Goal: Navigation & Orientation: Find specific page/section

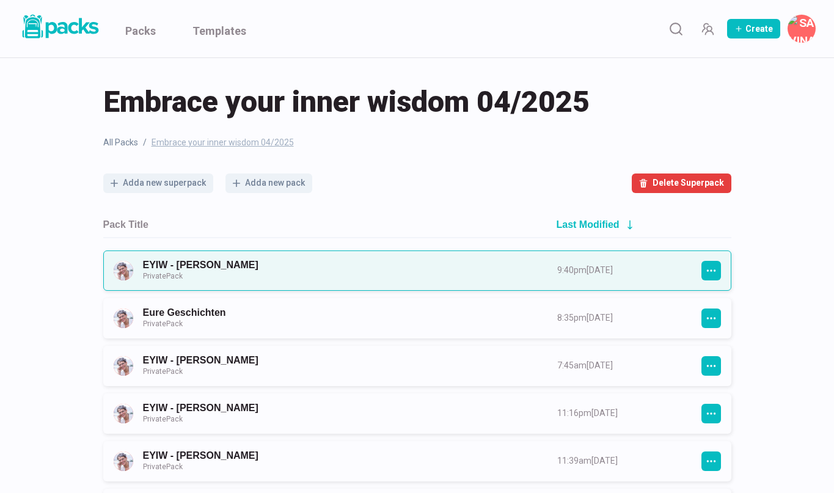
click at [279, 263] on link "EYIW - Eva Kauer Private Pack" at bounding box center [339, 270] width 392 height 23
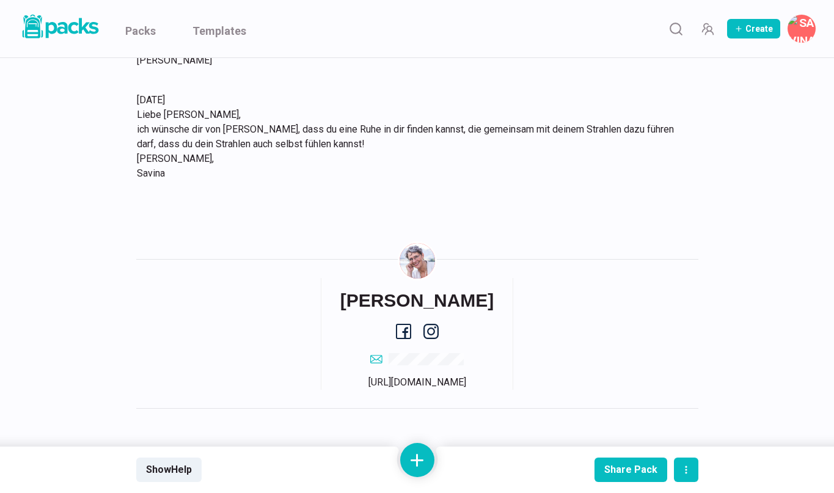
scroll to position [1471, 0]
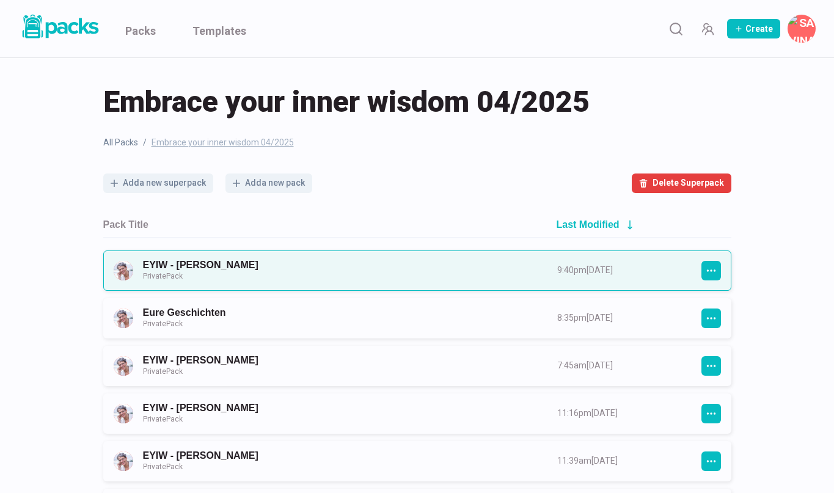
click at [246, 272] on link "EYIW - Eva Kauer Private Pack" at bounding box center [339, 270] width 392 height 23
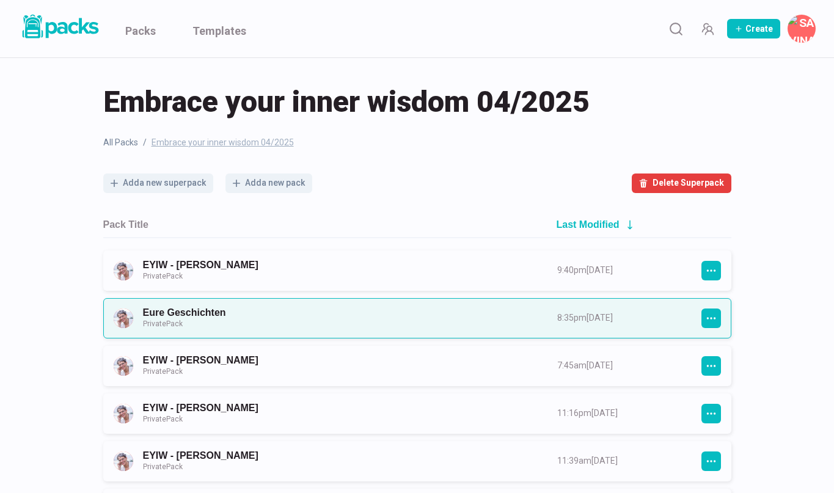
click at [196, 308] on link "Eure Geschichten Private Pack" at bounding box center [339, 318] width 392 height 23
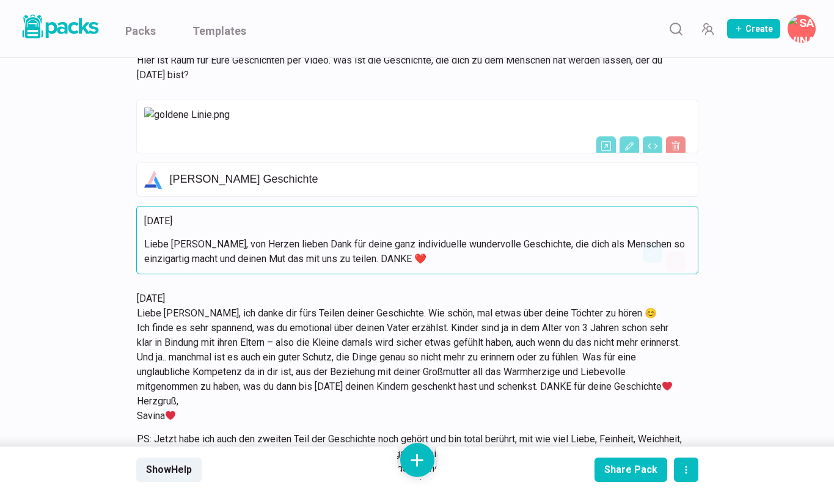
scroll to position [404, 0]
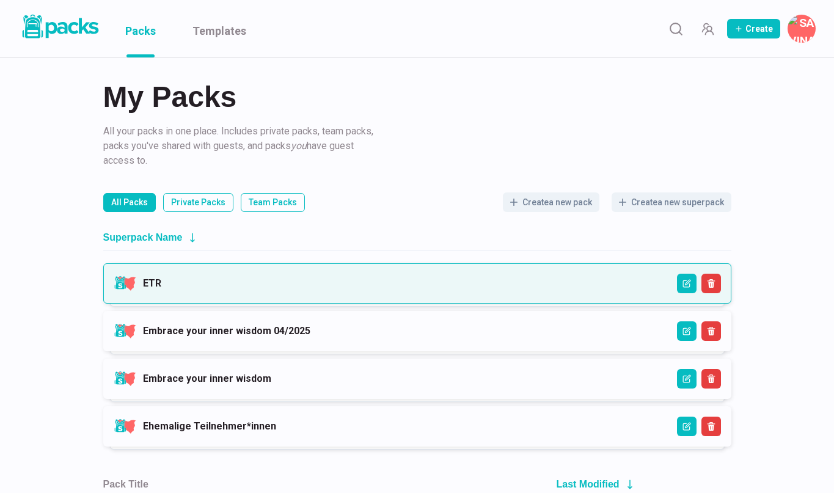
click at [161, 283] on link "ETR" at bounding box center [152, 283] width 18 height 12
